Goal: Information Seeking & Learning: Find specific page/section

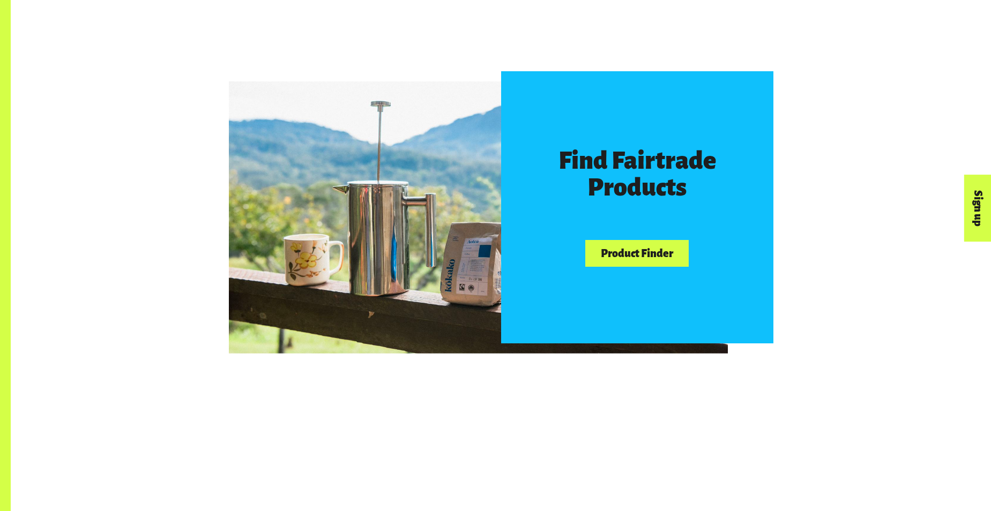
scroll to position [639, 0]
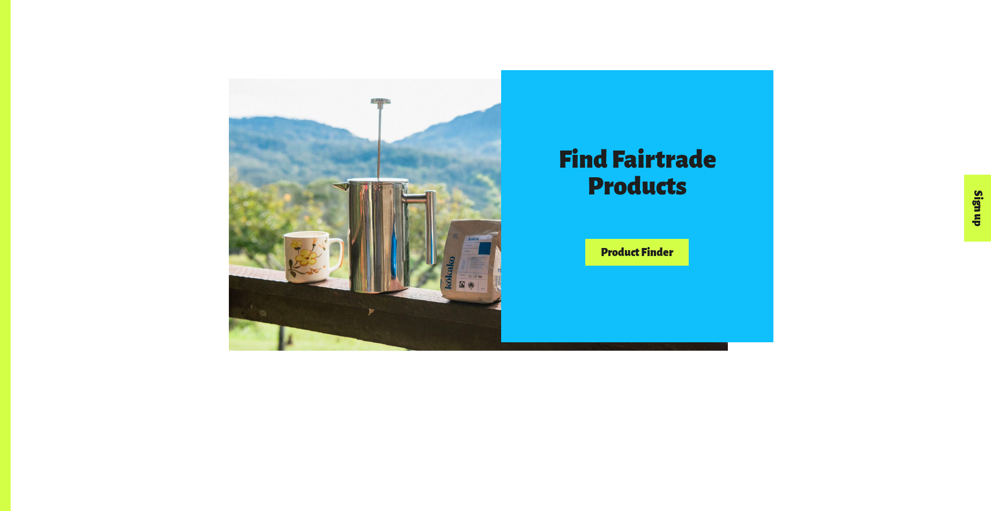
click at [636, 249] on link "Product Finder" at bounding box center [636, 252] width 103 height 27
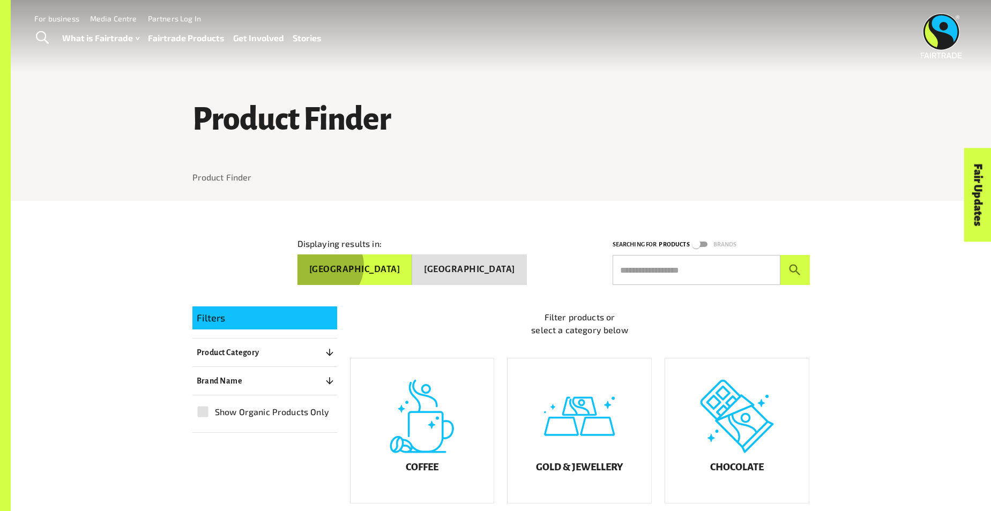
click at [410, 261] on button "Australia" at bounding box center [355, 270] width 115 height 31
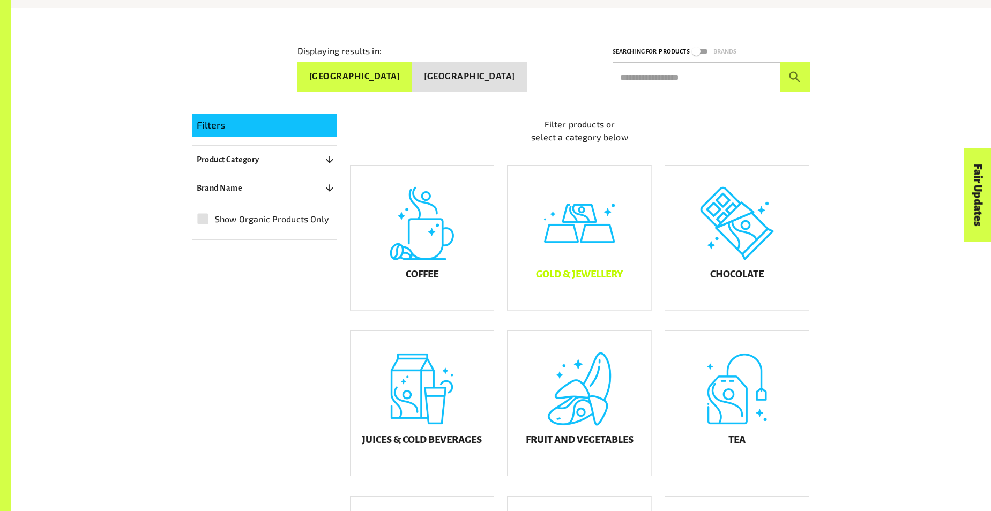
scroll to position [195, 0]
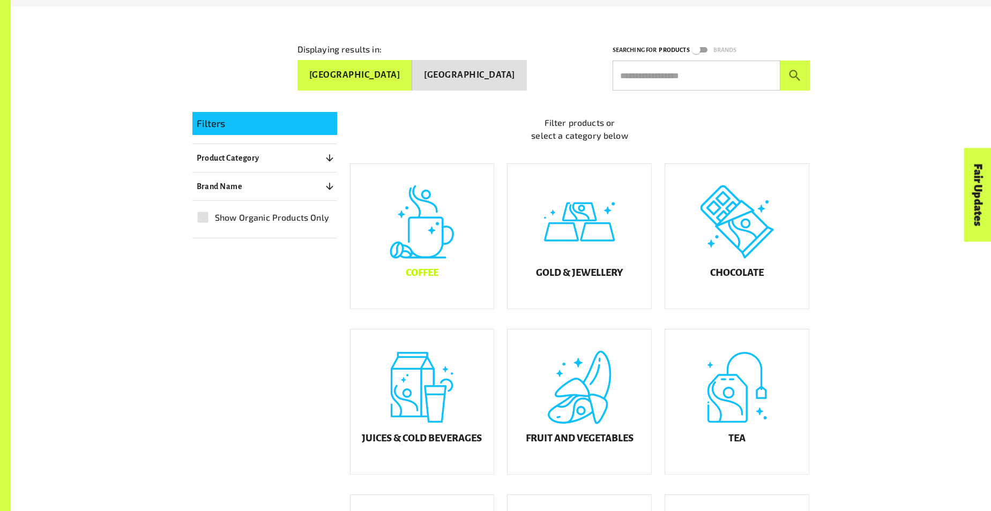
click at [424, 236] on div "Coffee" at bounding box center [423, 236] width 144 height 145
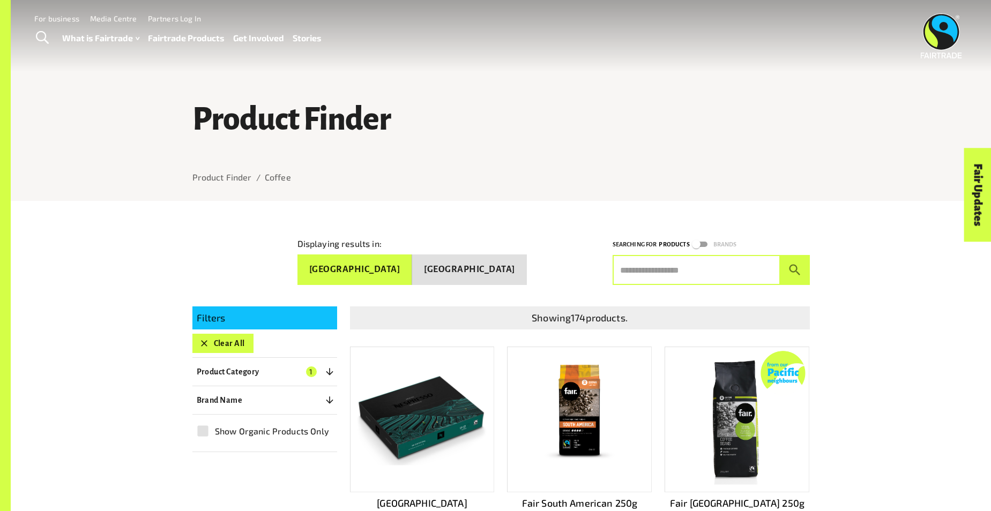
click at [620, 265] on input "text" at bounding box center [697, 270] width 168 height 30
type input "***"
click at [794, 263] on icon "submit" at bounding box center [795, 270] width 14 height 14
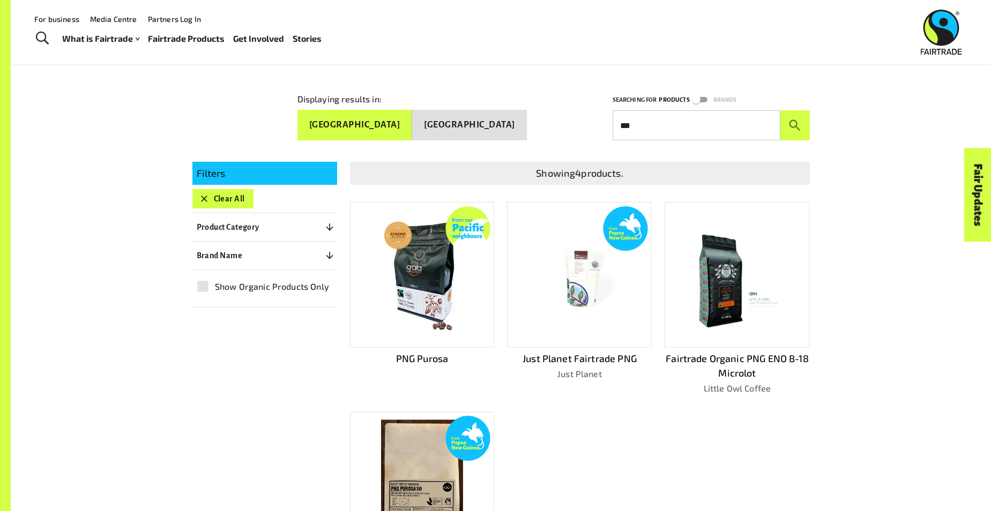
scroll to position [145, 0]
click at [419, 258] on img at bounding box center [421, 275] width 93 height 130
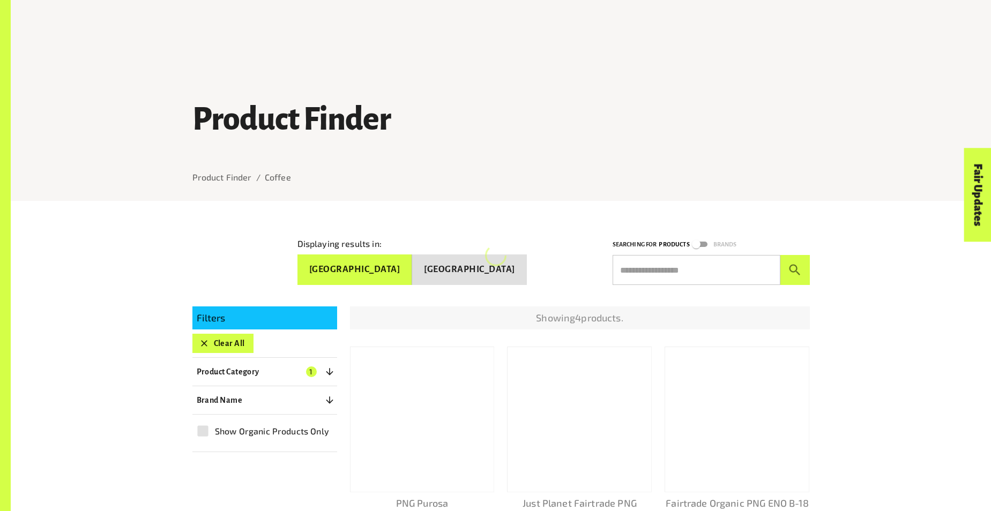
scroll to position [145, 0]
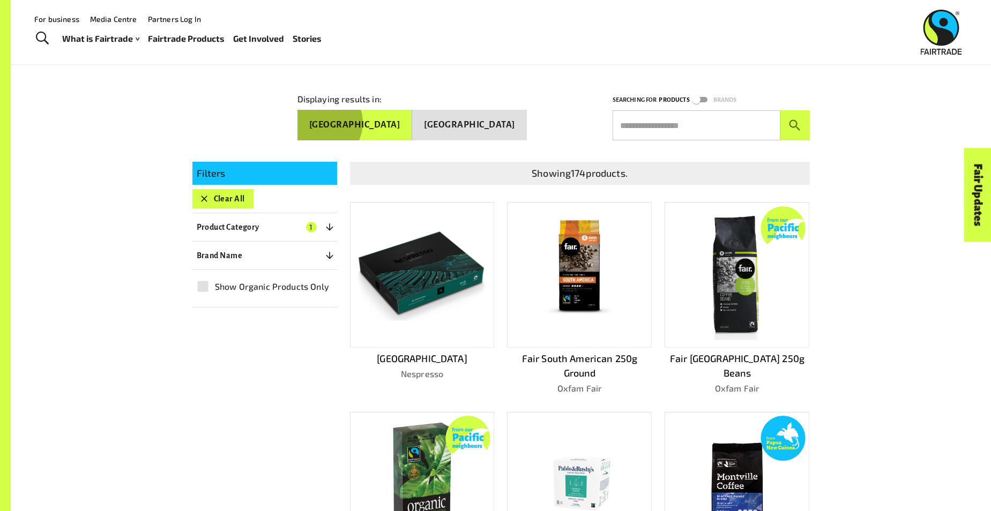
click at [407, 118] on button "Australia" at bounding box center [355, 125] width 115 height 31
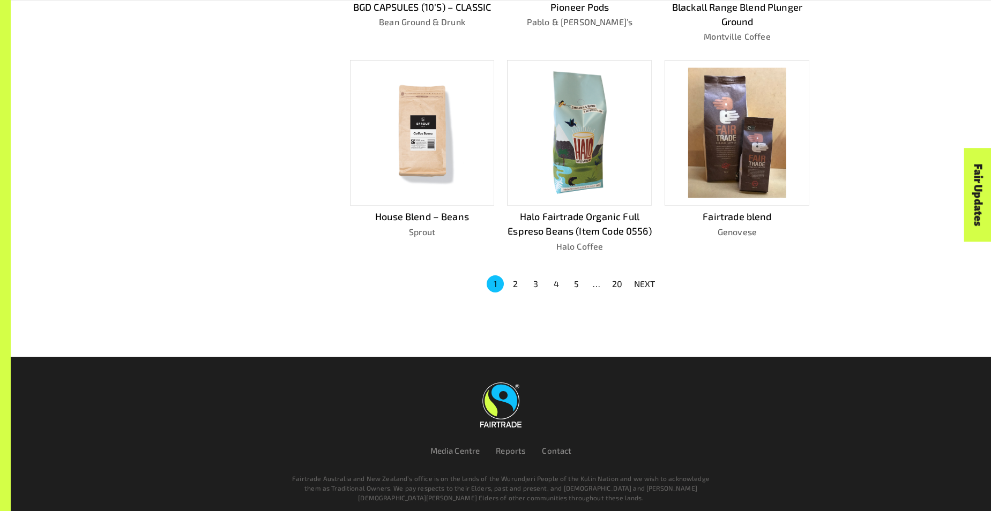
scroll to position [707, 0]
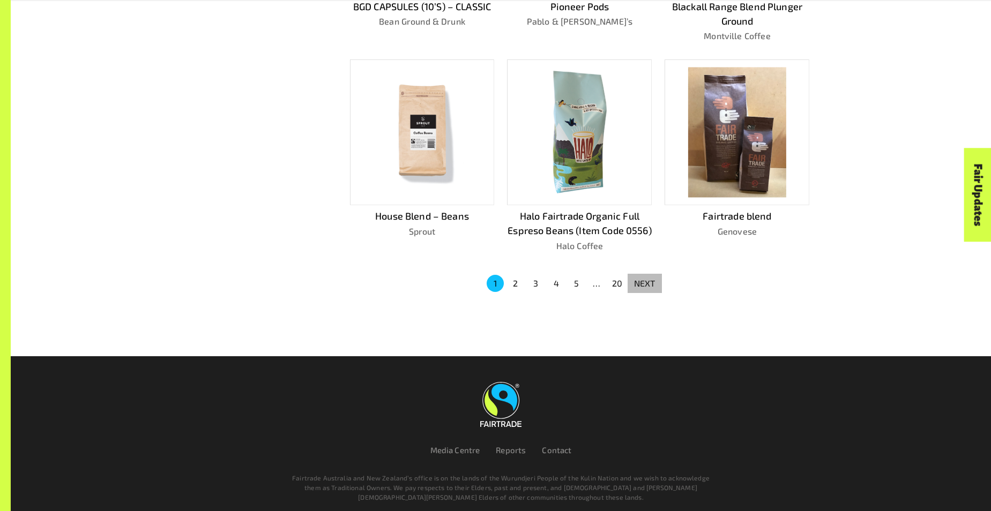
click at [644, 277] on p "NEXT" at bounding box center [644, 283] width 21 height 13
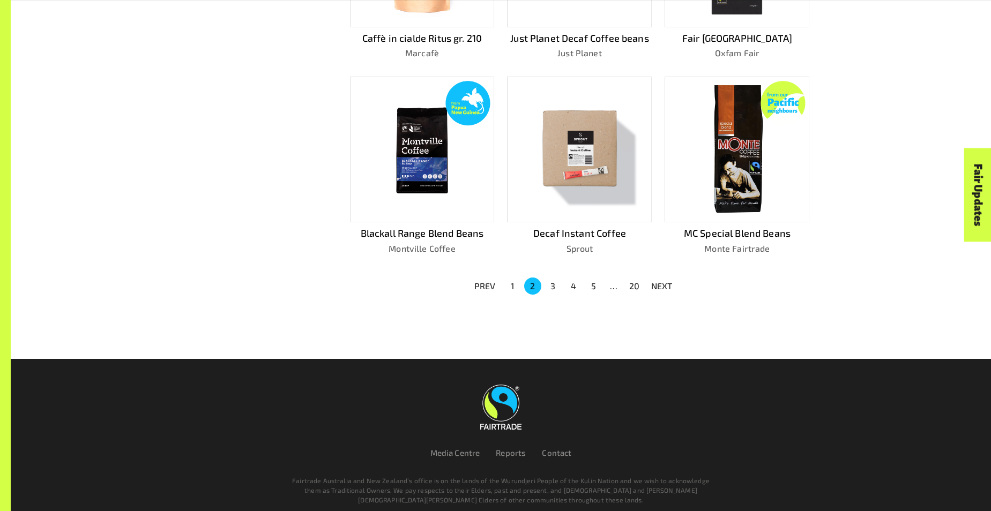
scroll to position [678, 0]
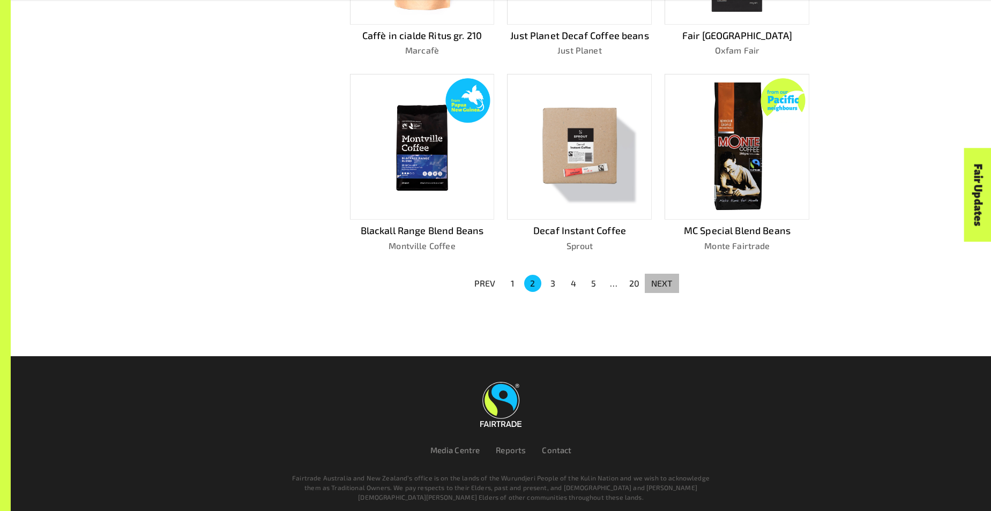
click at [660, 277] on p "NEXT" at bounding box center [661, 283] width 21 height 13
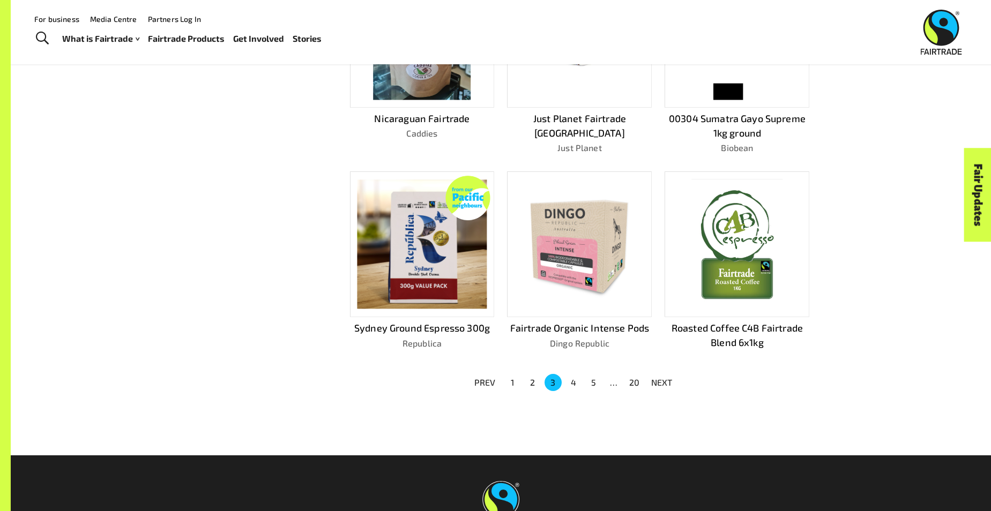
scroll to position [593, 0]
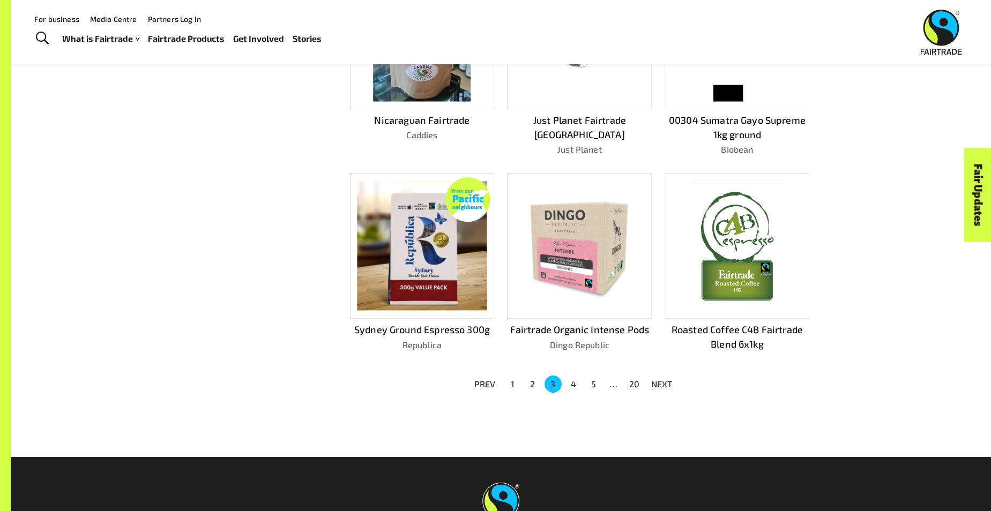
click at [424, 241] on img at bounding box center [422, 246] width 129 height 129
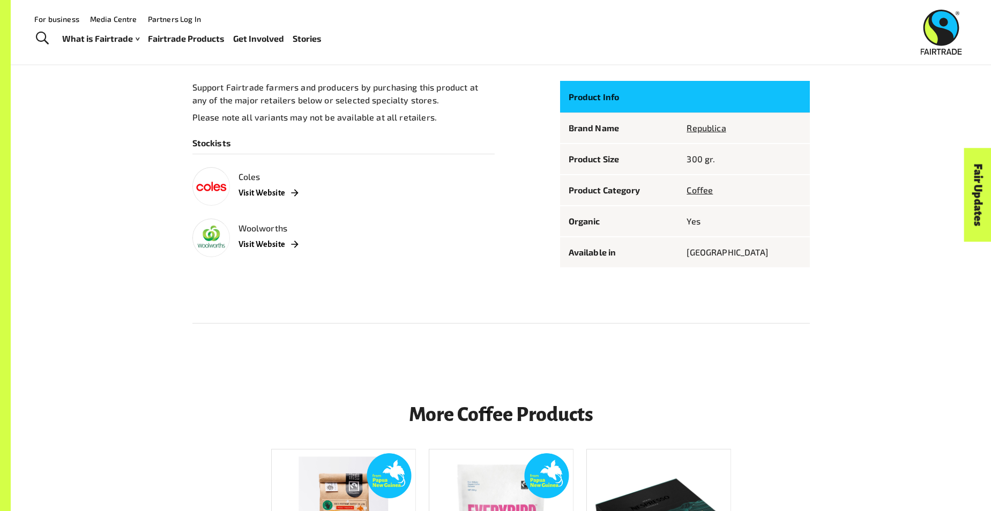
scroll to position [575, 0]
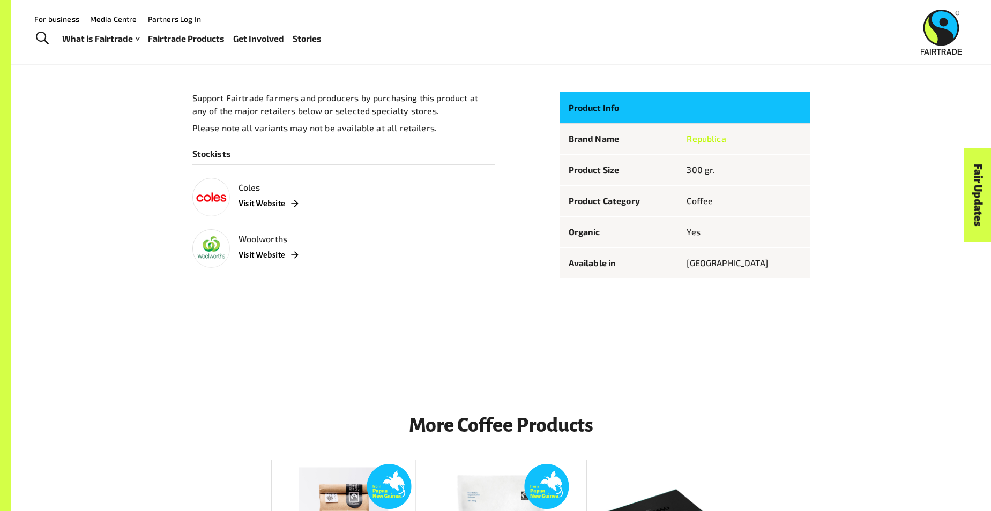
click at [726, 137] on link "Republica" at bounding box center [706, 138] width 39 height 10
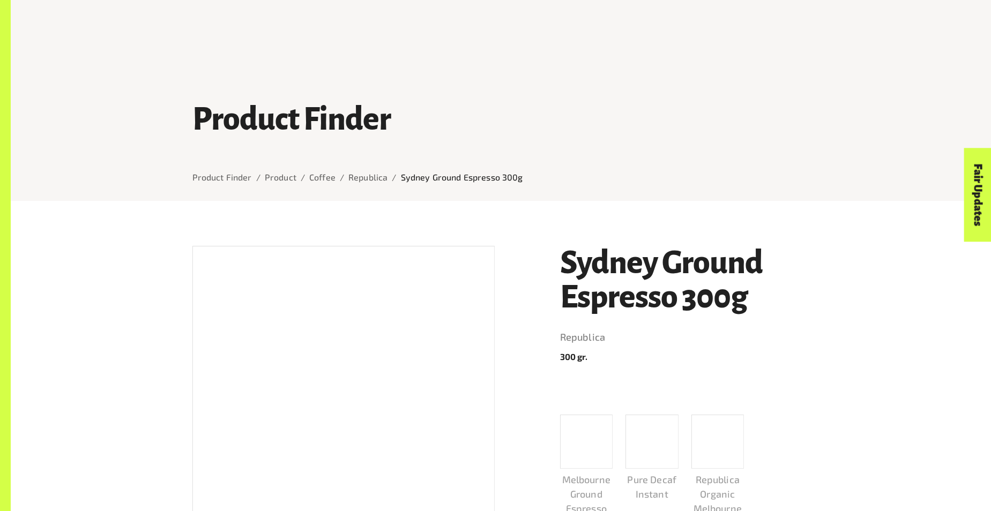
scroll to position [575, 0]
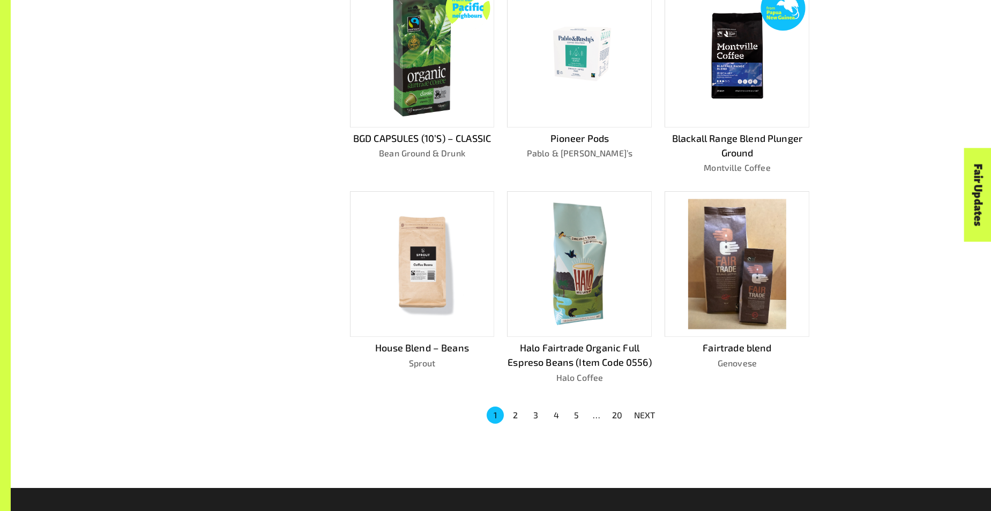
scroll to position [593, 0]
